Goal: Task Accomplishment & Management: Manage account settings

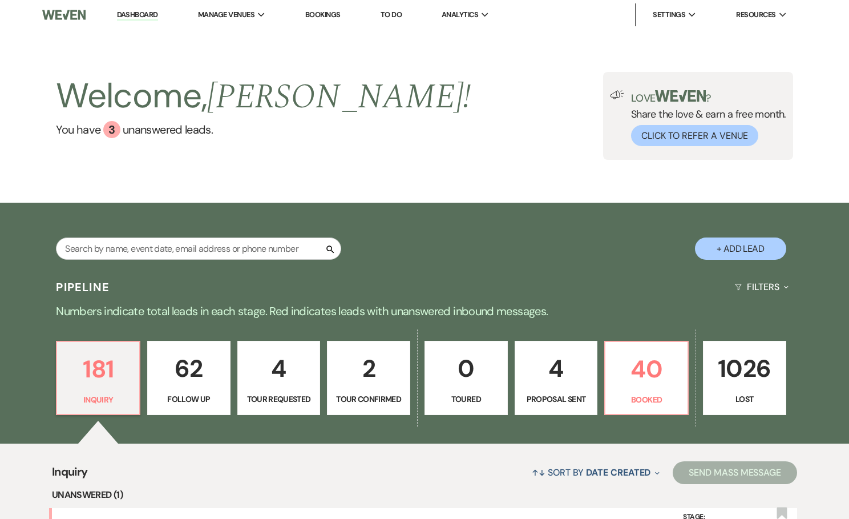
click at [326, 15] on link "Bookings" at bounding box center [322, 15] width 35 height 10
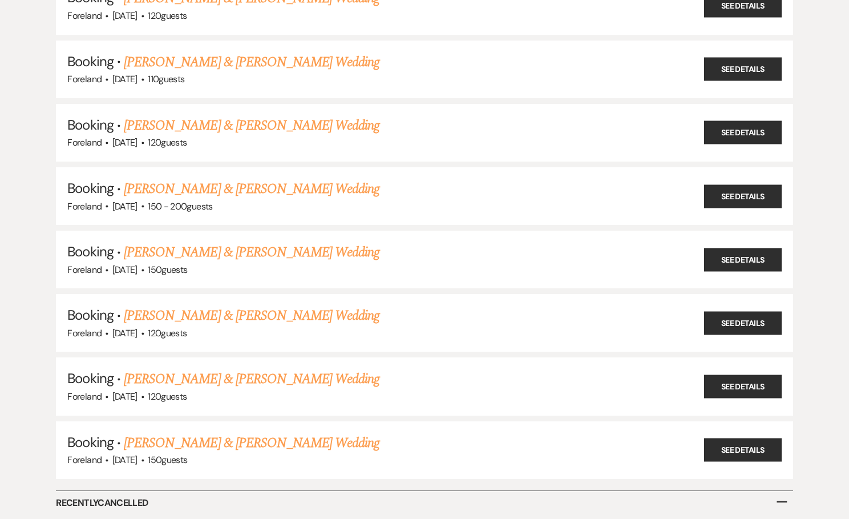
scroll to position [418, 0]
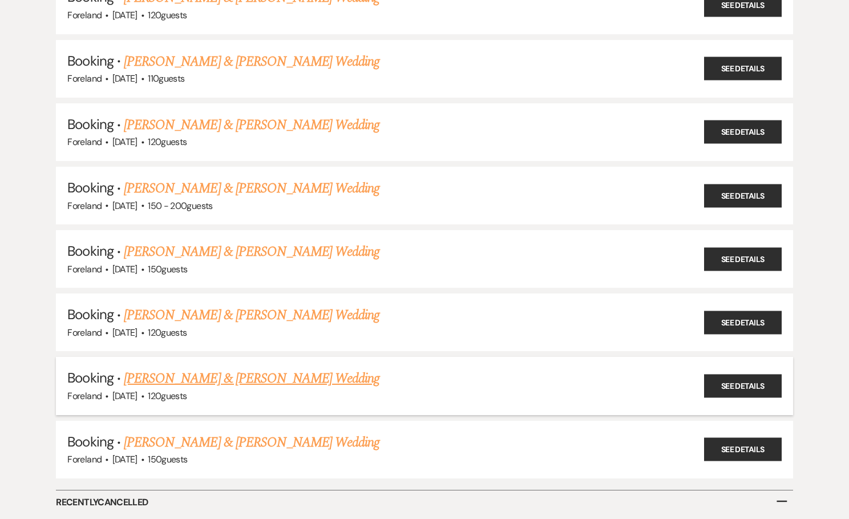
click at [187, 369] on link "Julia Anthony & Brianna Heyer's Wedding" at bounding box center [252, 378] width 256 height 21
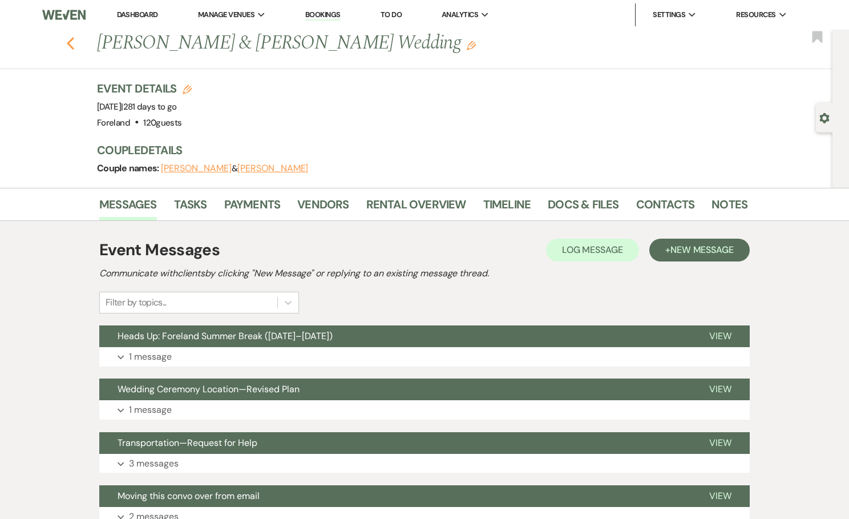
click at [75, 42] on icon "Previous" at bounding box center [70, 44] width 9 height 14
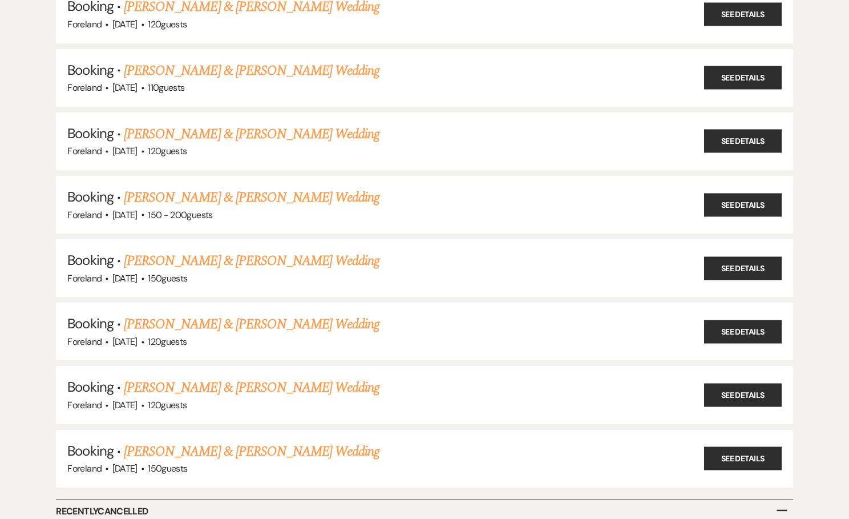
scroll to position [400, 0]
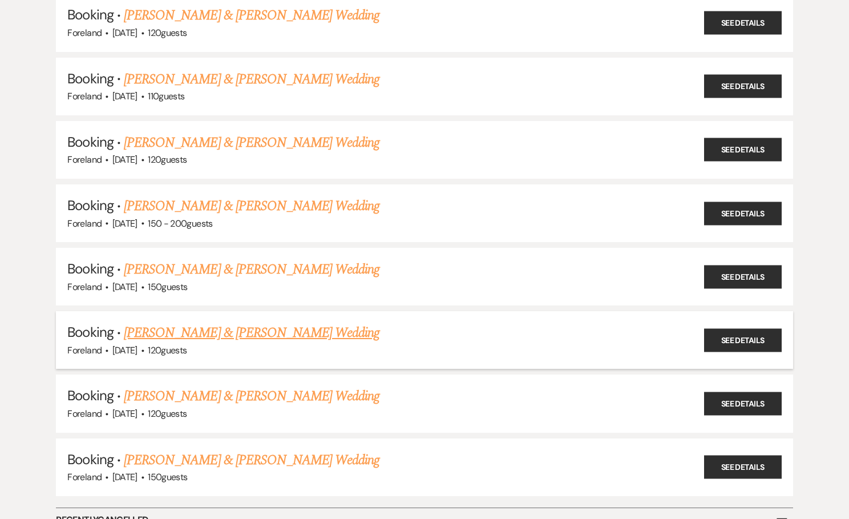
drag, startPoint x: 112, startPoint y: 338, endPoint x: 162, endPoint y: 339, distance: 50.2
click at [162, 343] on div "Foreland · Jun 20, 2026 · 120 guests" at bounding box center [424, 350] width 714 height 15
click at [23, 313] on div "Booking · Kevin Gioia & Elizabeth Scafuto's Rehearsal Dinner & Wedding Foreland…" at bounding box center [424, 206] width 821 height 933
drag, startPoint x: 108, startPoint y: 274, endPoint x: 161, endPoint y: 279, distance: 53.3
click at [161, 280] on div "Foreland · Jun 13, 2026 · 150 guests" at bounding box center [424, 287] width 714 height 15
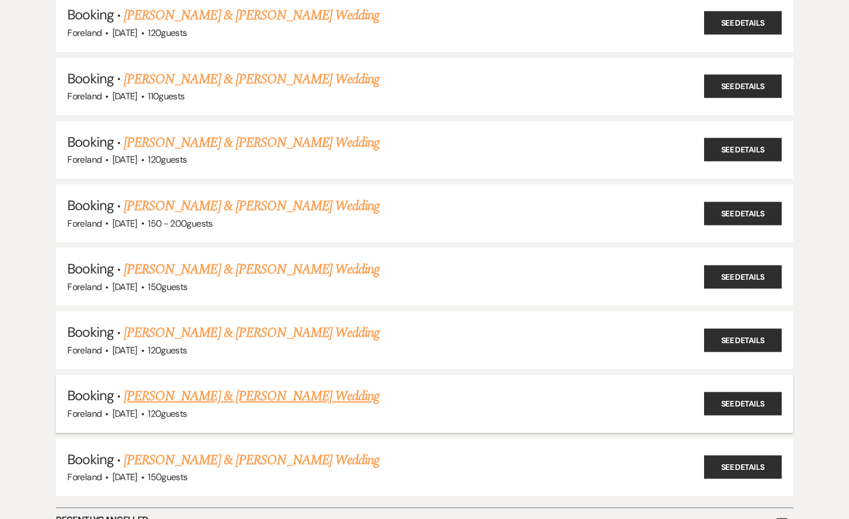
drag, startPoint x: 113, startPoint y: 401, endPoint x: 162, endPoint y: 402, distance: 49.1
click at [162, 406] on div "Foreland · Jun 26, 2026 · 120 guests" at bounding box center [424, 413] width 714 height 15
click at [22, 293] on div "Booking · Kevin Gioia & Elizabeth Scafuto's Rehearsal Dinner & Wedding Foreland…" at bounding box center [424, 206] width 821 height 933
drag, startPoint x: 111, startPoint y: 400, endPoint x: 164, endPoint y: 398, distance: 52.5
click at [164, 406] on div "Foreland · Jun 26, 2026 · 120 guests" at bounding box center [424, 413] width 714 height 15
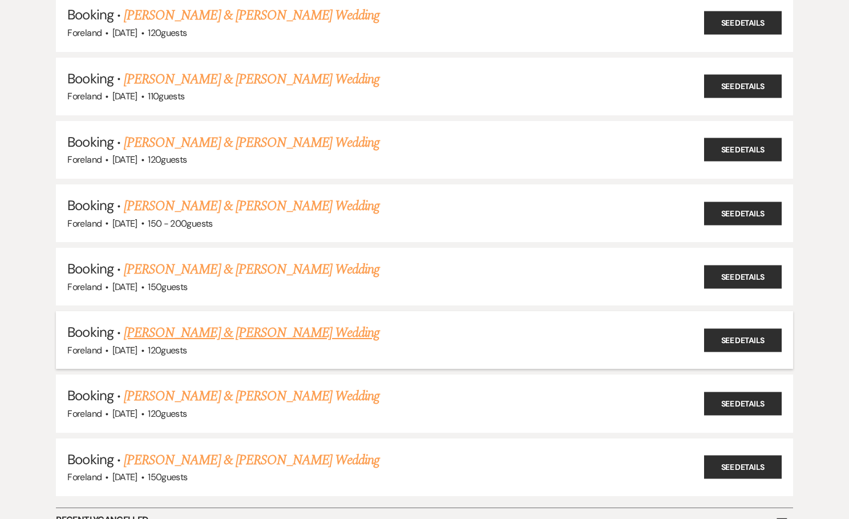
drag, startPoint x: 111, startPoint y: 338, endPoint x: 156, endPoint y: 337, distance: 44.5
click at [137, 344] on span "[DATE]" at bounding box center [124, 350] width 25 height 12
drag, startPoint x: 112, startPoint y: 273, endPoint x: 161, endPoint y: 277, distance: 49.8
click at [161, 280] on div "Foreland · Jun 13, 2026 · 150 guests" at bounding box center [424, 287] width 714 height 15
click at [25, 261] on div "Booking · Kevin Gioia & Elizabeth Scafuto's Rehearsal Dinner & Wedding Foreland…" at bounding box center [424, 206] width 821 height 933
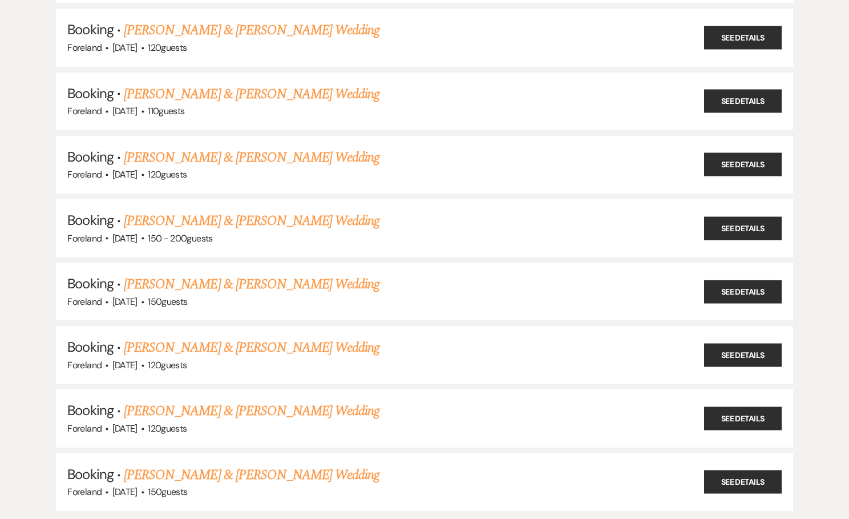
scroll to position [385, 0]
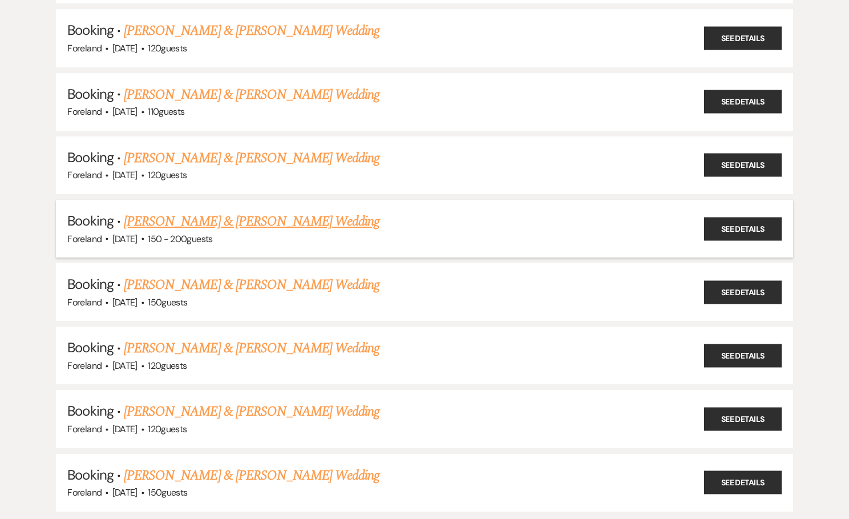
drag, startPoint x: 111, startPoint y: 229, endPoint x: 165, endPoint y: 230, distance: 53.6
click at [165, 232] on div "Foreland · May 30, 2026 · 150 - 200 guests" at bounding box center [424, 239] width 714 height 15
click at [27, 284] on div "Booking · Kevin Gioia & Elizabeth Scafuto's Rehearsal Dinner & Wedding Foreland…" at bounding box center [424, 222] width 821 height 933
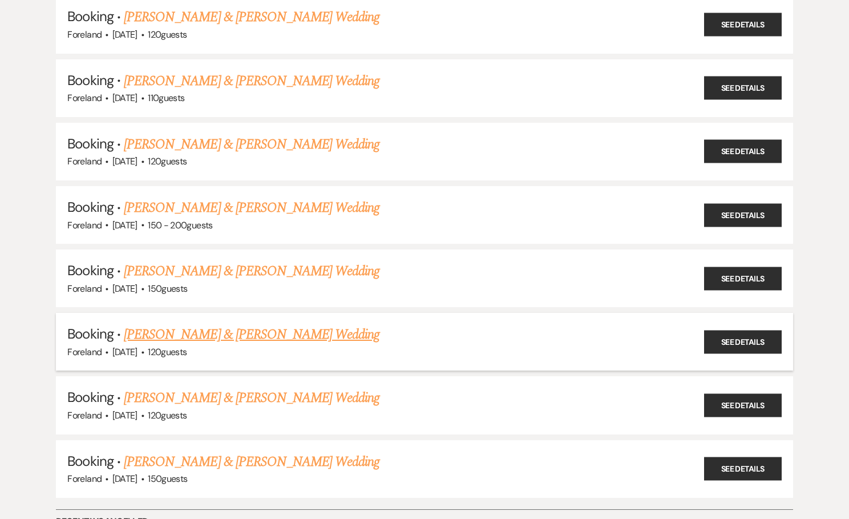
scroll to position [391, 0]
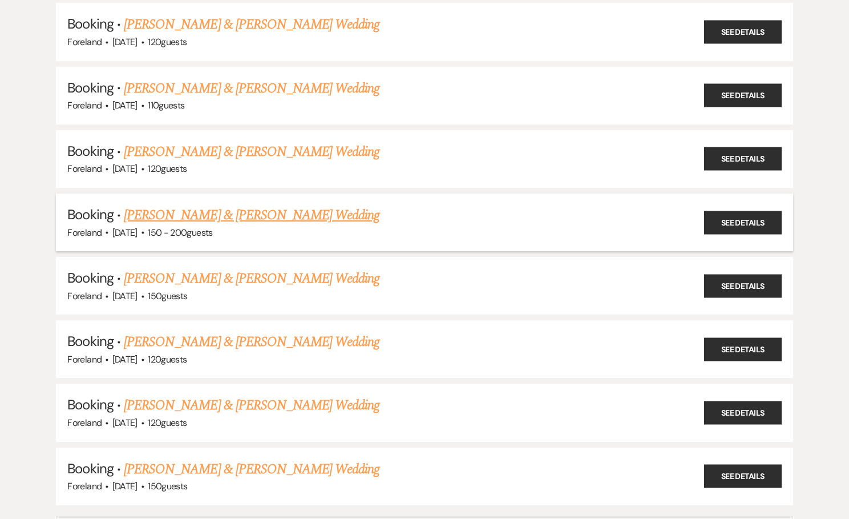
click at [274, 208] on link "Gabby Childrose & Mitchell's Wedding" at bounding box center [252, 215] width 256 height 21
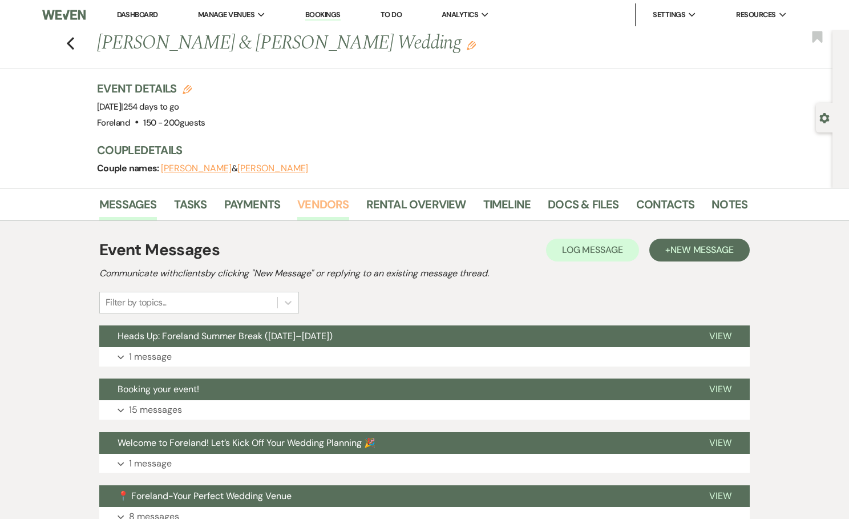
click at [315, 199] on link "Vendors" at bounding box center [322, 207] width 51 height 25
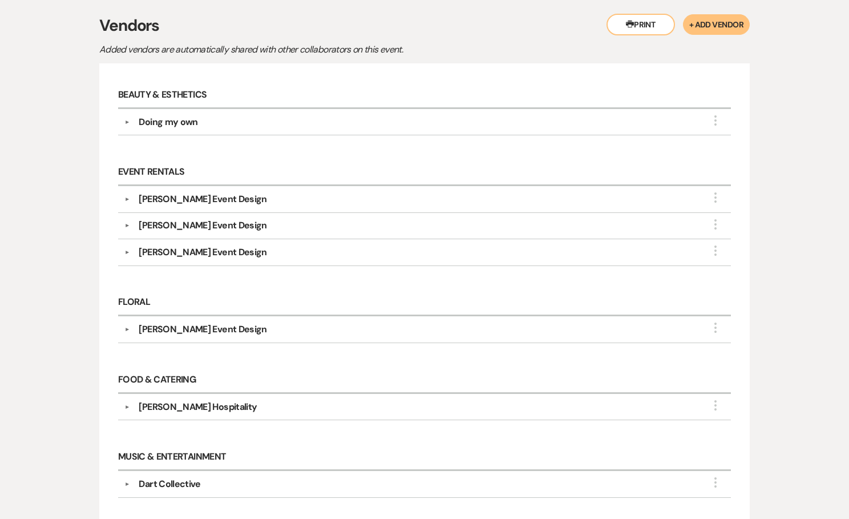
scroll to position [226, 0]
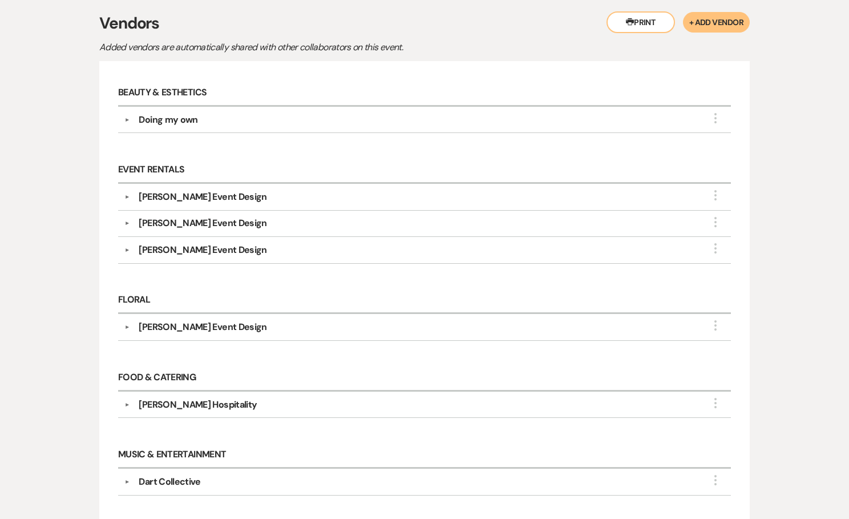
click at [124, 194] on button "▼" at bounding box center [127, 197] width 14 height 6
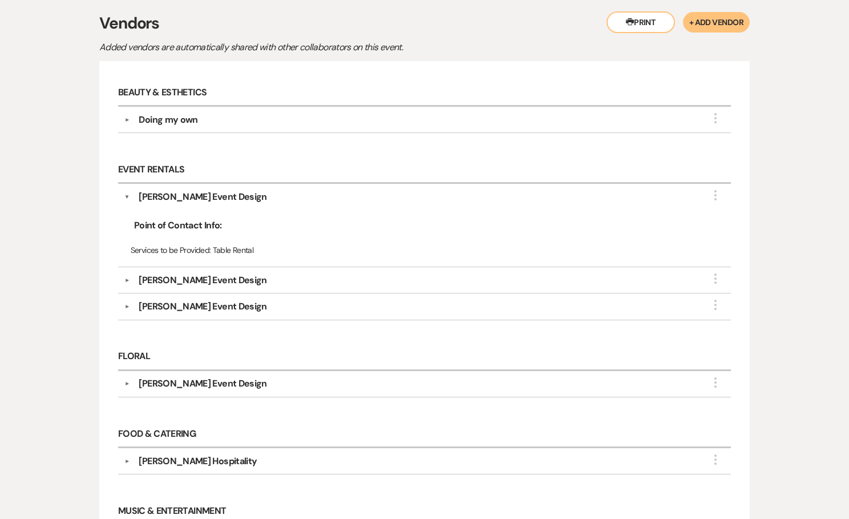
click at [124, 193] on div "▼ Mazzone Event Design More" at bounding box center [424, 197] width 601 height 14
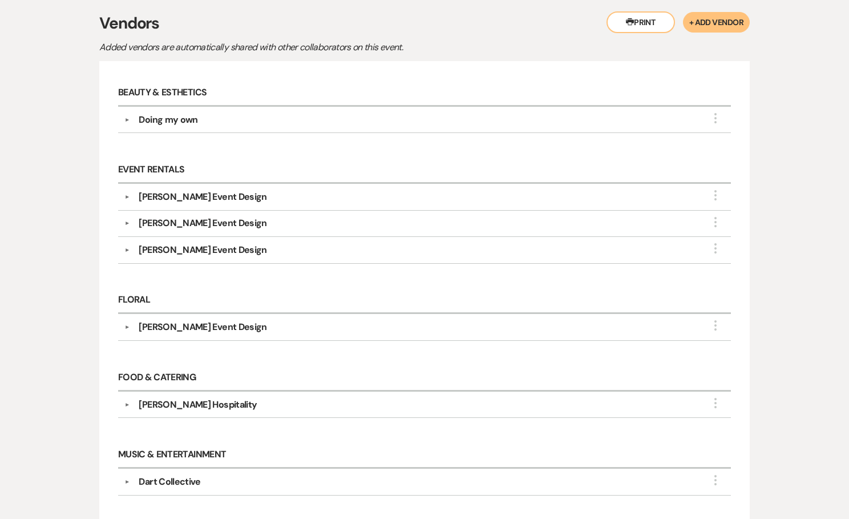
click at [124, 226] on div "▼ Mazzone Event Design More" at bounding box center [424, 223] width 601 height 14
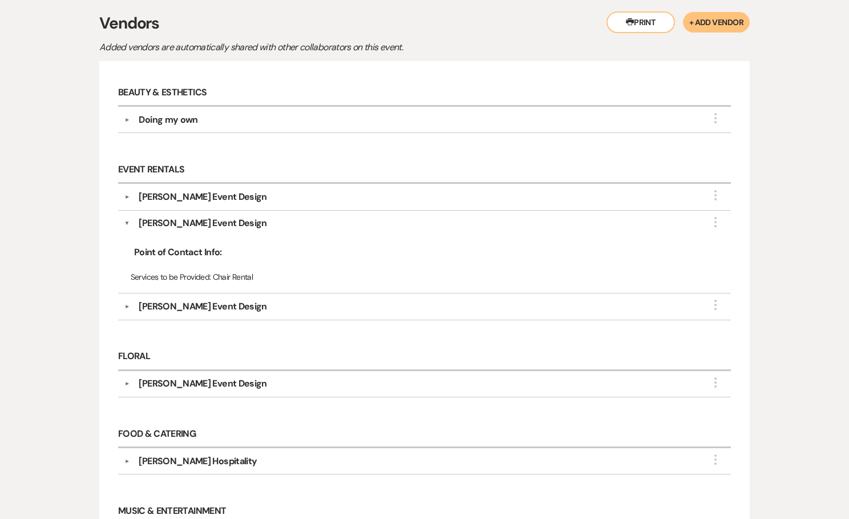
click at [129, 305] on button "▼" at bounding box center [127, 306] width 14 height 6
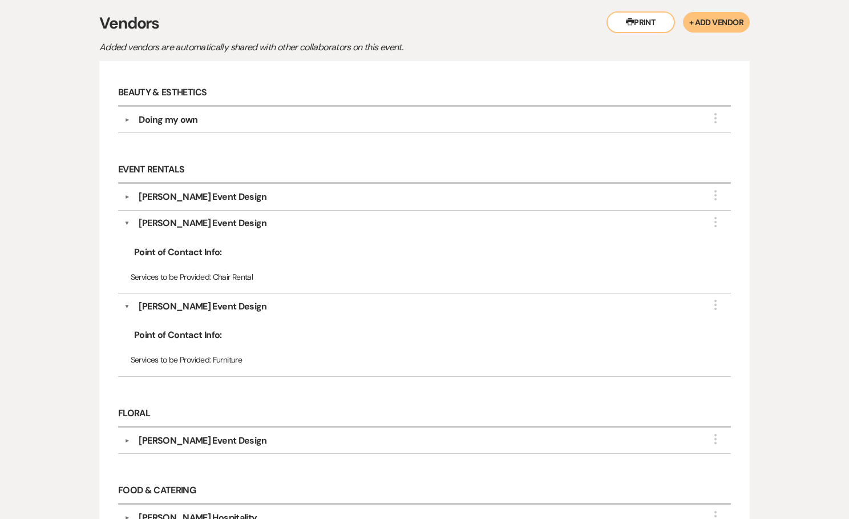
click at [129, 305] on button "▼" at bounding box center [127, 306] width 6 height 14
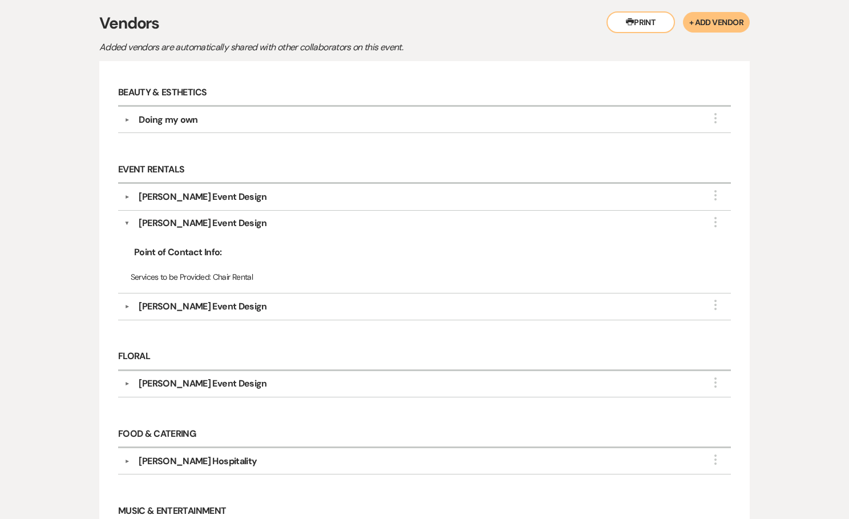
click at [126, 221] on button "▼" at bounding box center [127, 223] width 6 height 14
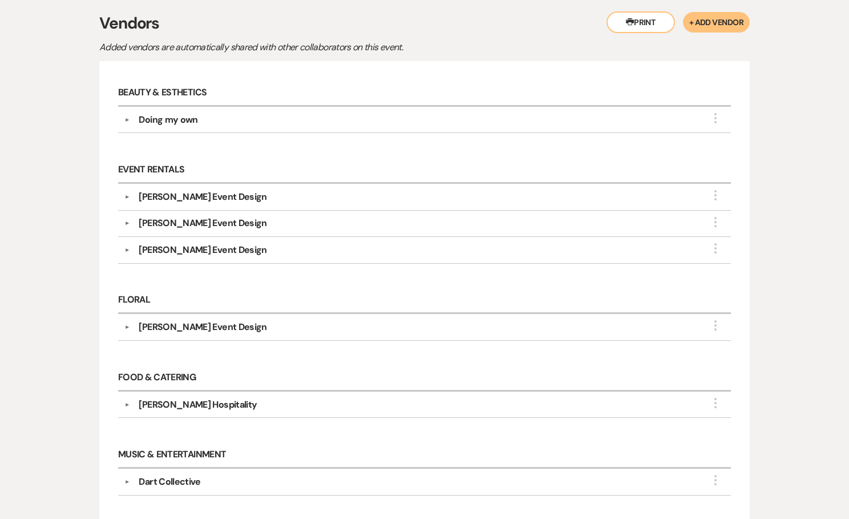
click at [127, 197] on button "▼" at bounding box center [127, 197] width 14 height 6
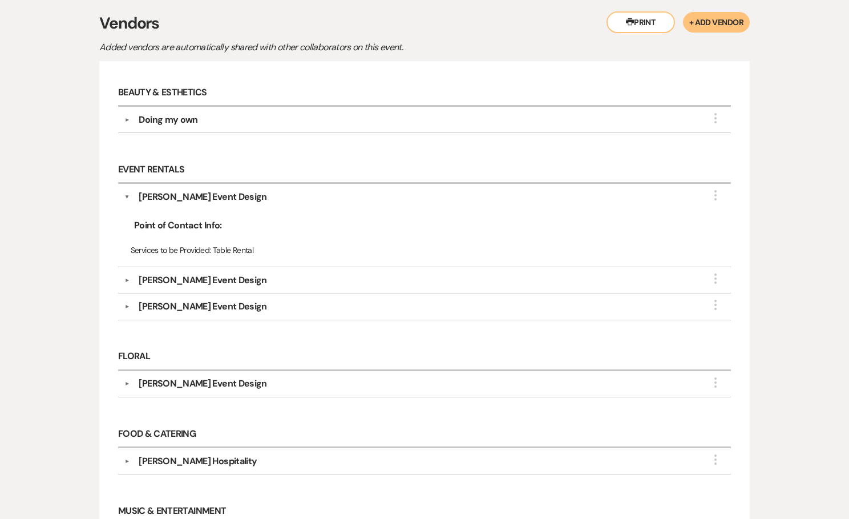
click at [127, 197] on button "▼" at bounding box center [127, 197] width 6 height 14
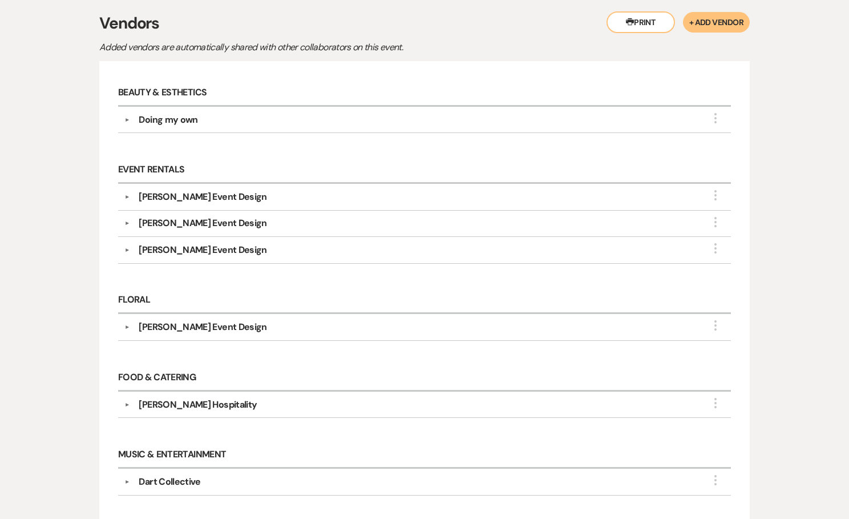
click at [64, 270] on div "Messages Tasks Payments Vendors Rental Overview Timeline Docs & Files Contacts …" at bounding box center [424, 373] width 849 height 825
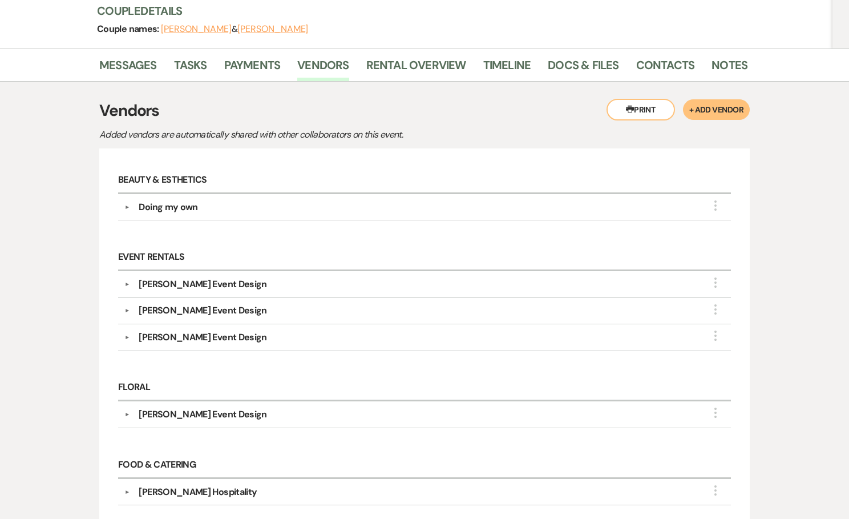
scroll to position [140, 0]
click at [127, 206] on button "▼" at bounding box center [127, 207] width 14 height 6
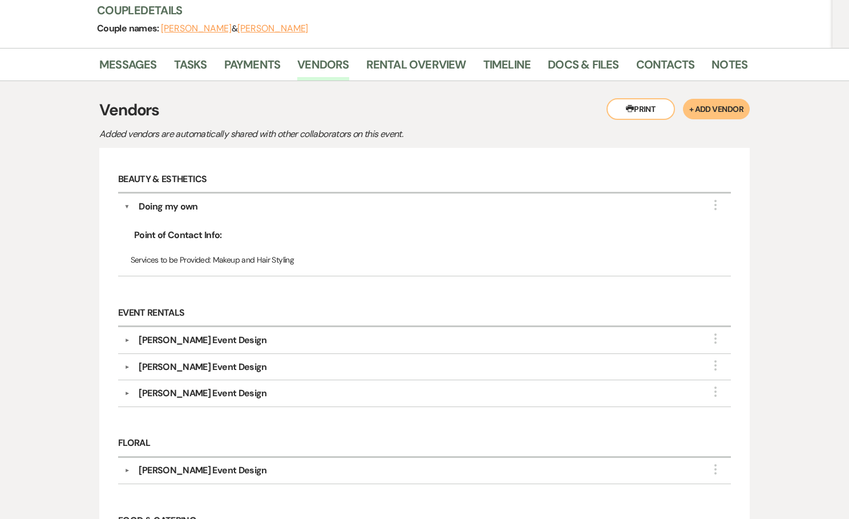
click at [127, 206] on button "▼" at bounding box center [127, 207] width 6 height 14
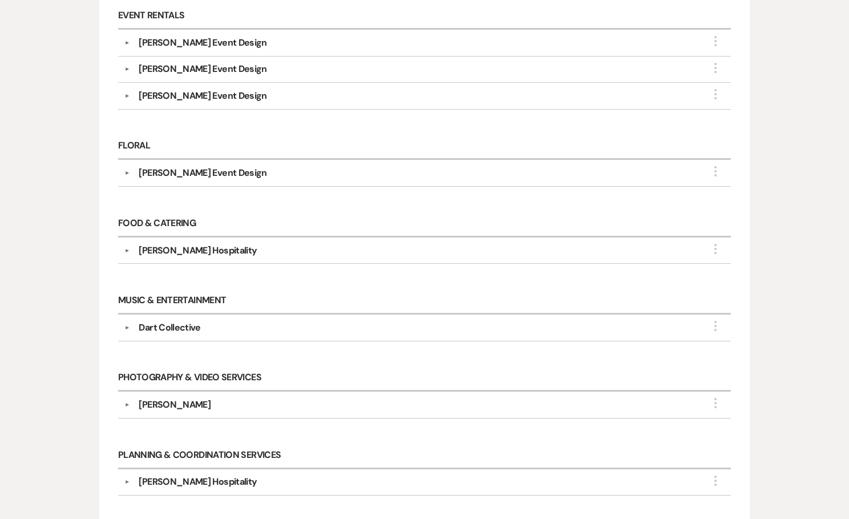
scroll to position [383, 0]
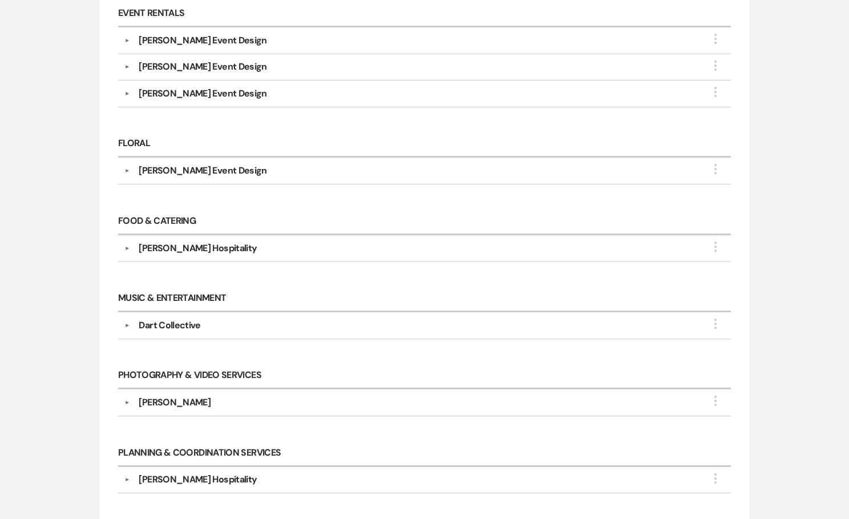
click at [127, 246] on button "▼" at bounding box center [127, 248] width 14 height 6
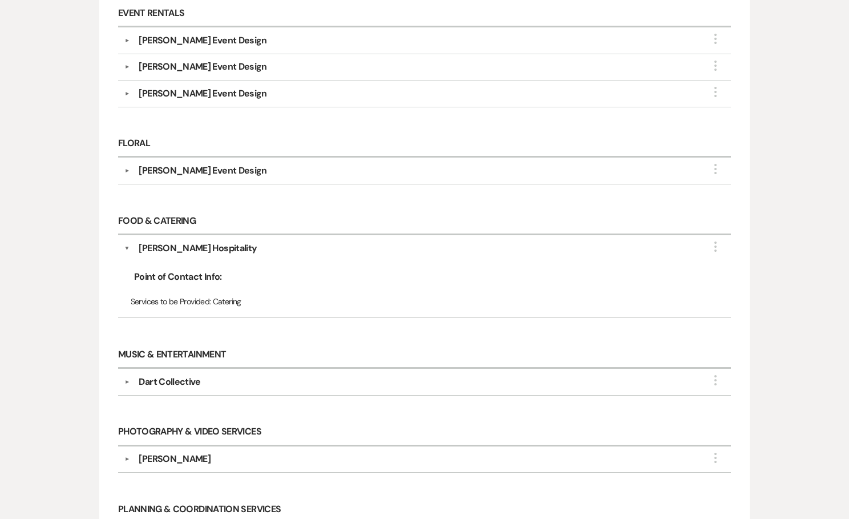
click at [127, 246] on button "▼" at bounding box center [127, 248] width 6 height 14
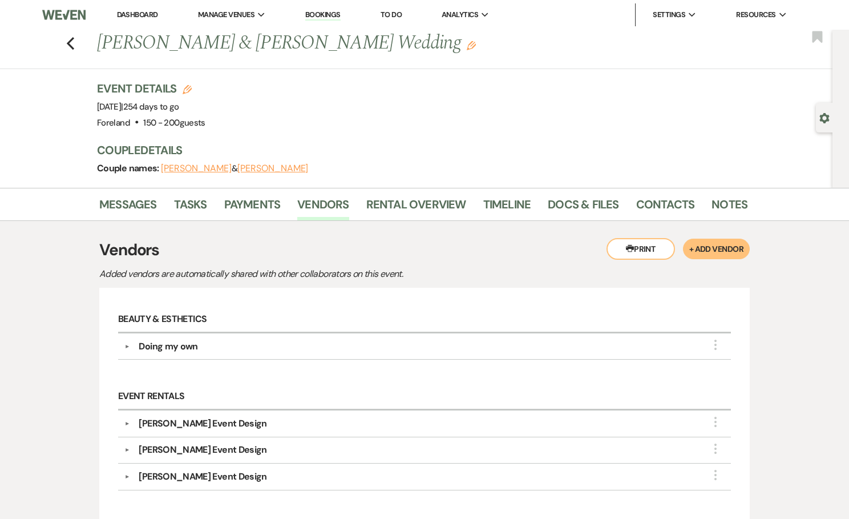
scroll to position [0, 0]
click at [72, 42] on icon "Previous" at bounding box center [70, 44] width 9 height 14
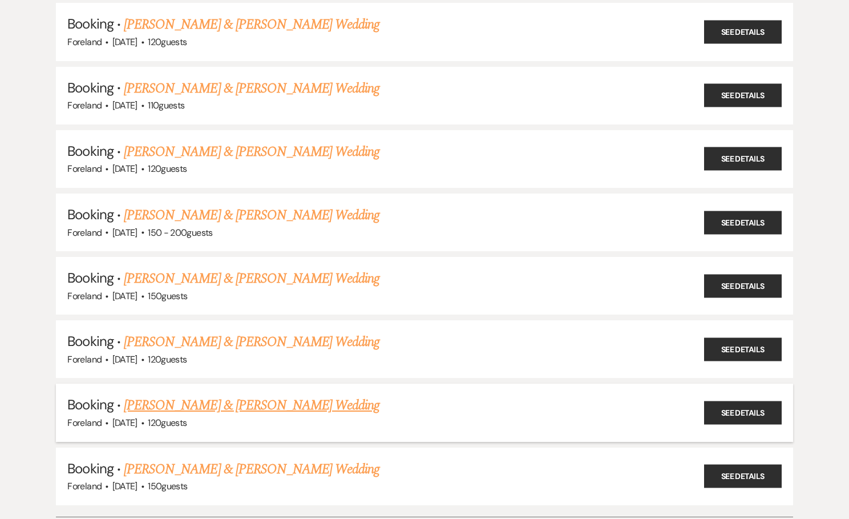
click at [233, 395] on link "Julia Anthony & Brianna Heyer's Wedding" at bounding box center [252, 405] width 256 height 21
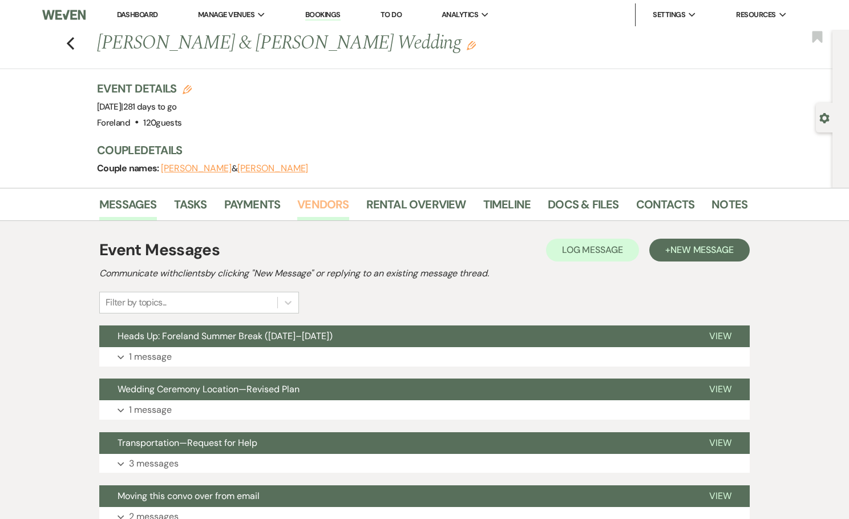
click at [325, 201] on link "Vendors" at bounding box center [322, 207] width 51 height 25
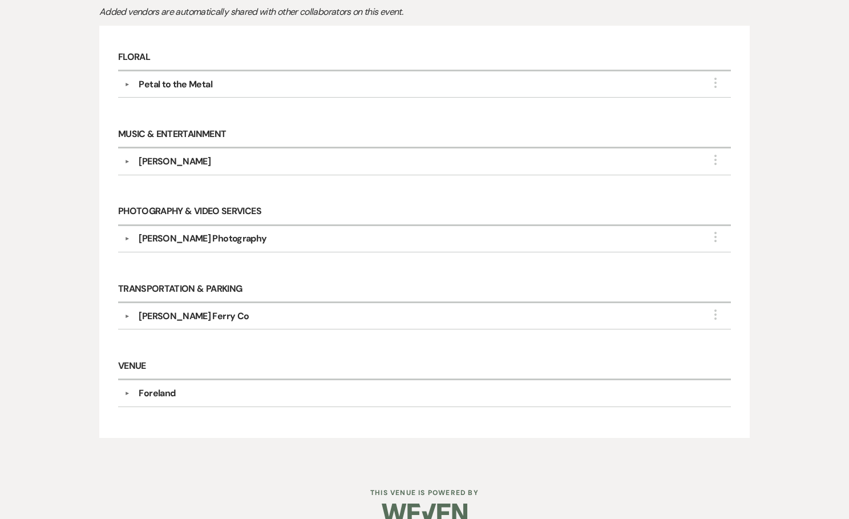
scroll to position [265, 0]
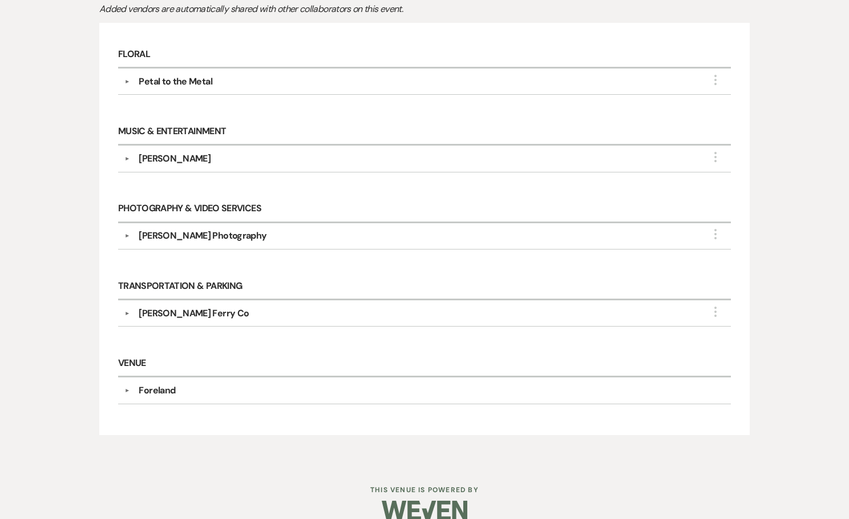
click at [124, 310] on button "▼" at bounding box center [127, 313] width 14 height 6
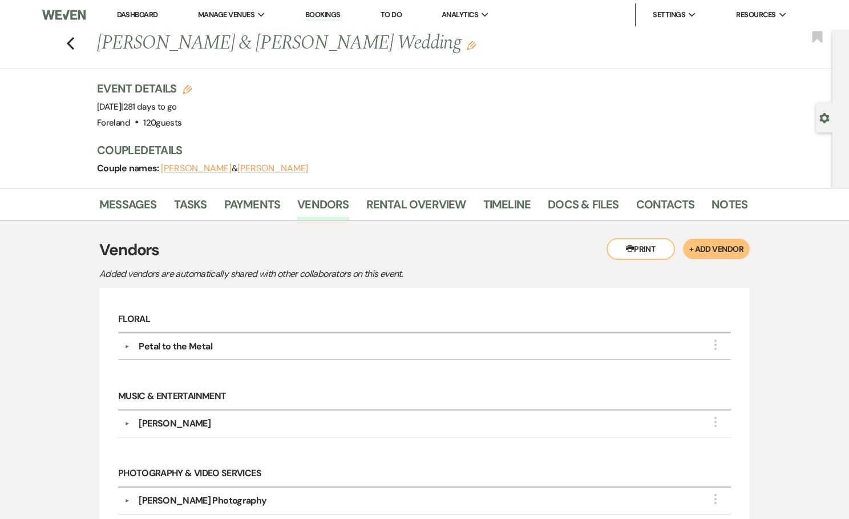
scroll to position [0, 0]
